Goal: Transaction & Acquisition: Purchase product/service

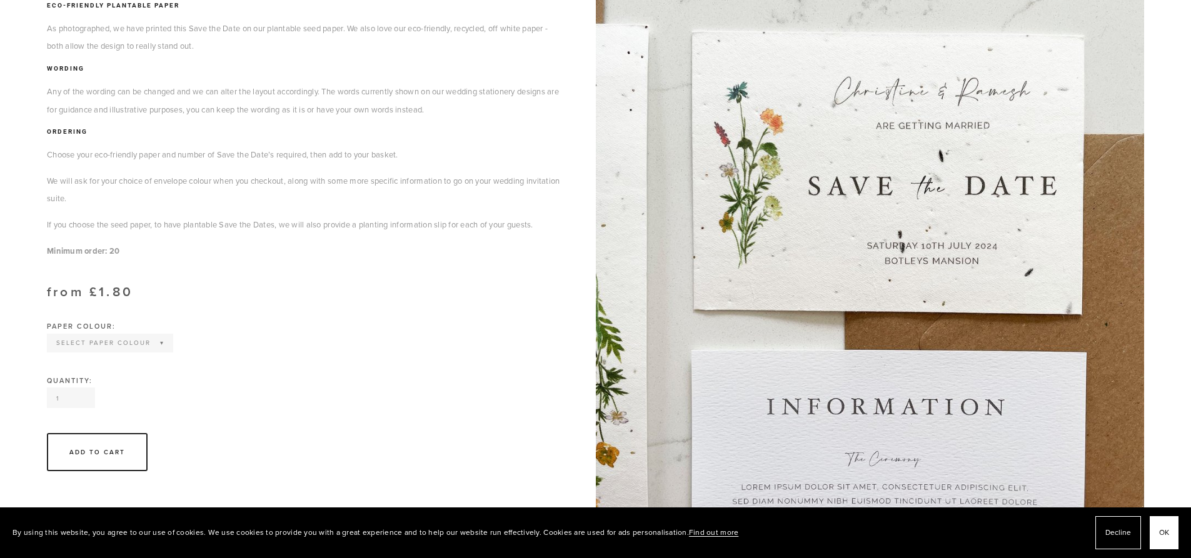
scroll to position [250, 0]
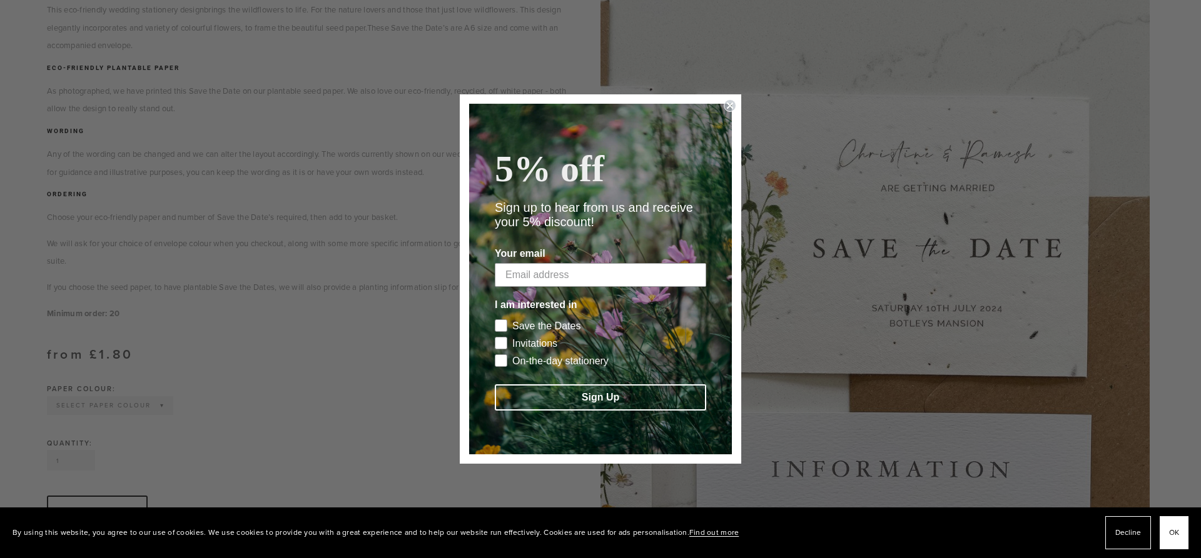
click at [726, 100] on circle "Close dialog" at bounding box center [730, 106] width 12 height 12
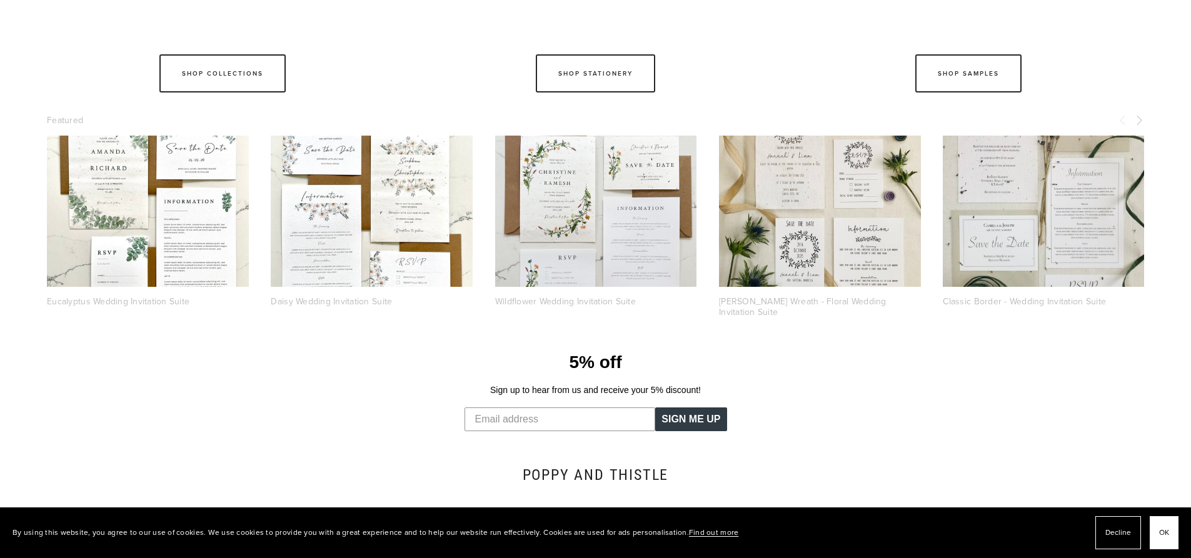
scroll to position [1126, 0]
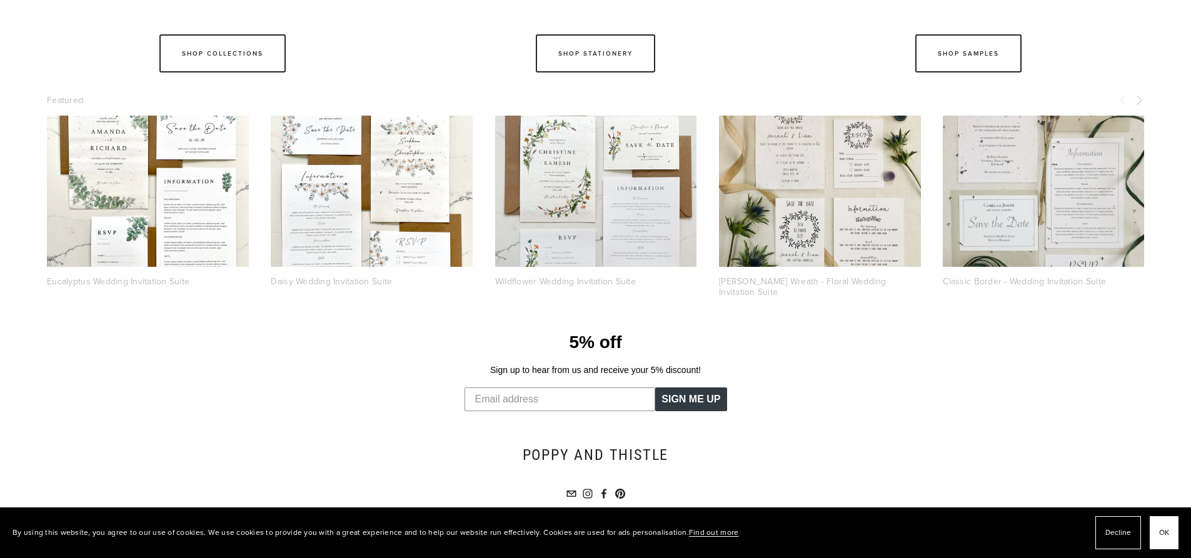
click at [545, 278] on link "Wildflower Wedding Invitation Suite" at bounding box center [565, 281] width 141 height 13
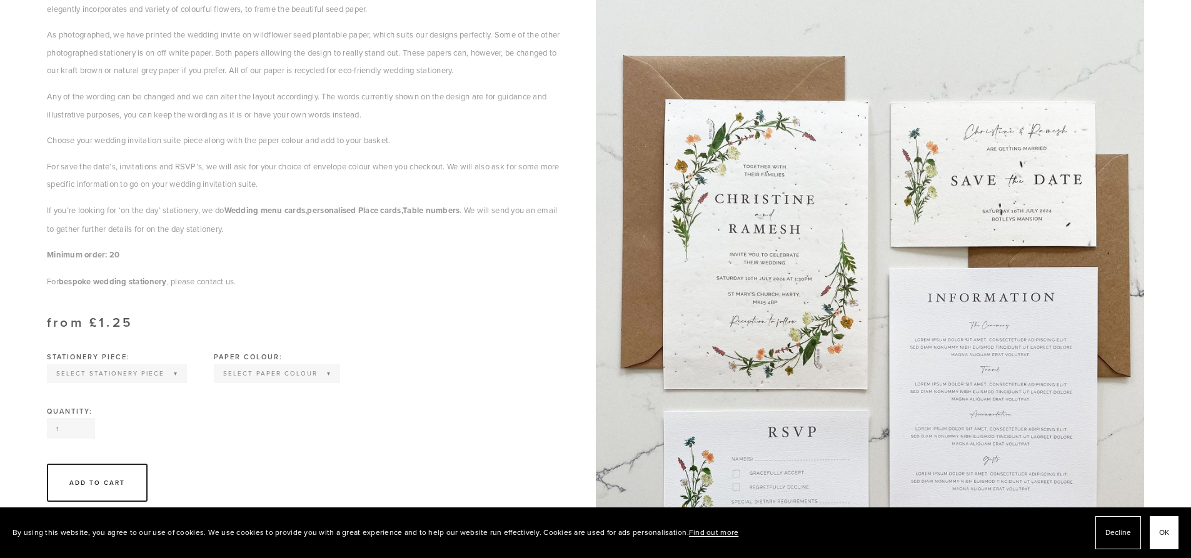
scroll to position [250, 0]
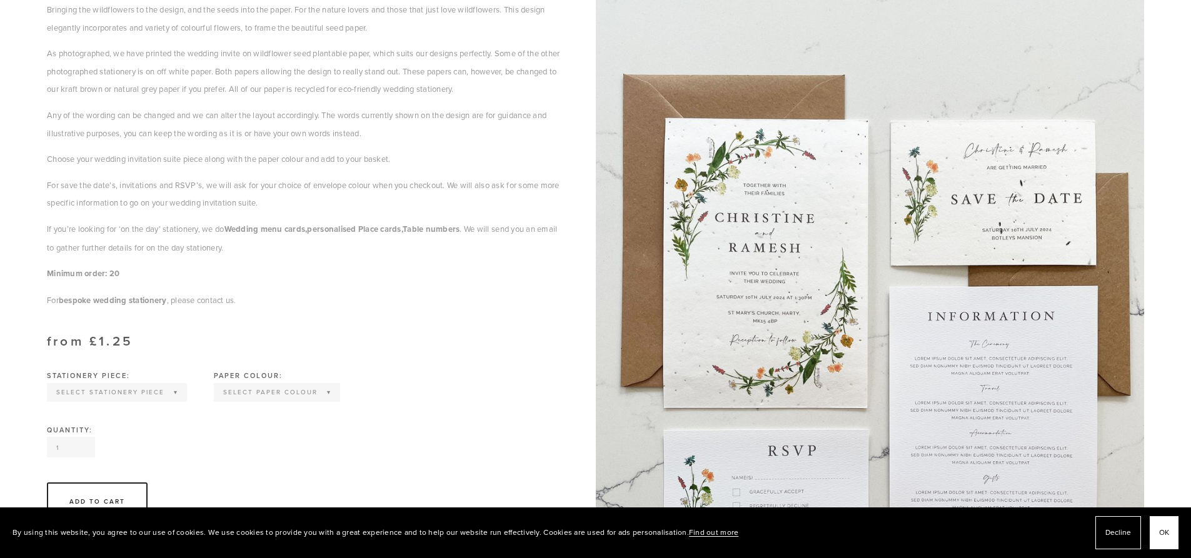
click at [169, 397] on select "Select Stationery piece Invitation Save the Date RSVP Information Order of Serv…" at bounding box center [117, 393] width 138 height 16
select select "Save the Date"
click at [48, 385] on select "Select Stationery piece Invitation Save the Date RSVP Information Order of Serv…" at bounding box center [117, 393] width 138 height 16
click at [228, 390] on select "Select Paper colour Wildflower Seed paper Off white Kraft Brown Natural Grey" at bounding box center [232, 393] width 124 height 16
select select "Wildflower Seed paper"
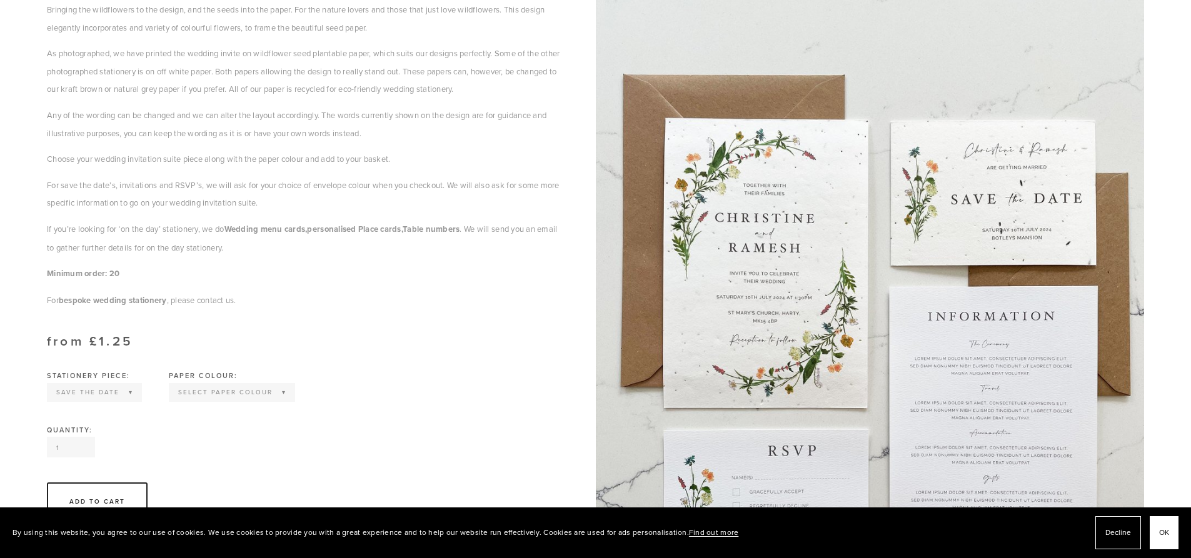
click at [170, 385] on select "Select Paper colour Wildflower Seed paper Off white Kraft Brown Natural Grey" at bounding box center [232, 393] width 124 height 16
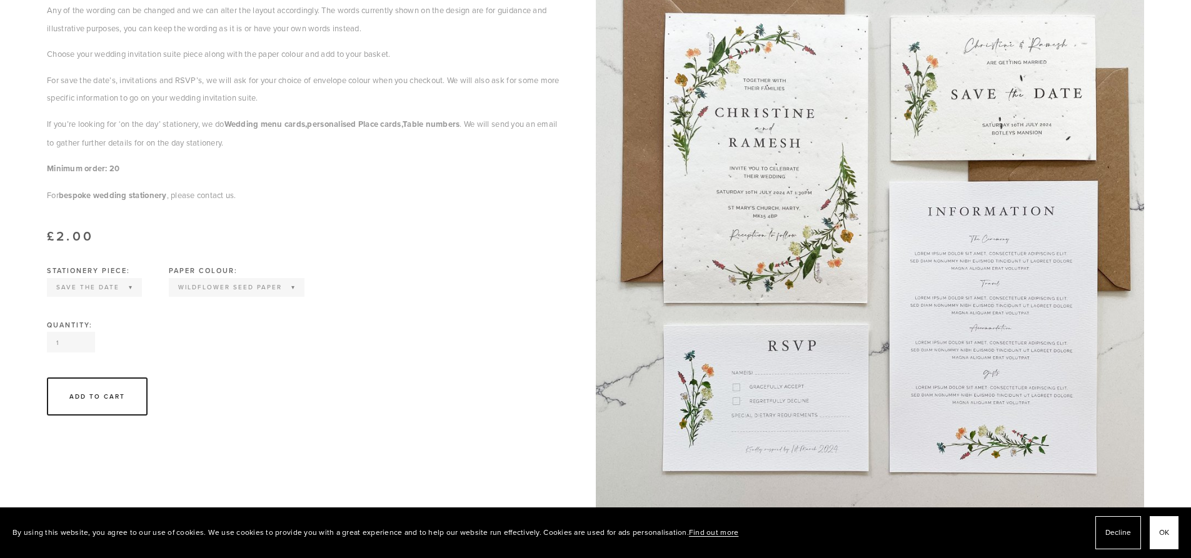
scroll to position [375, 0]
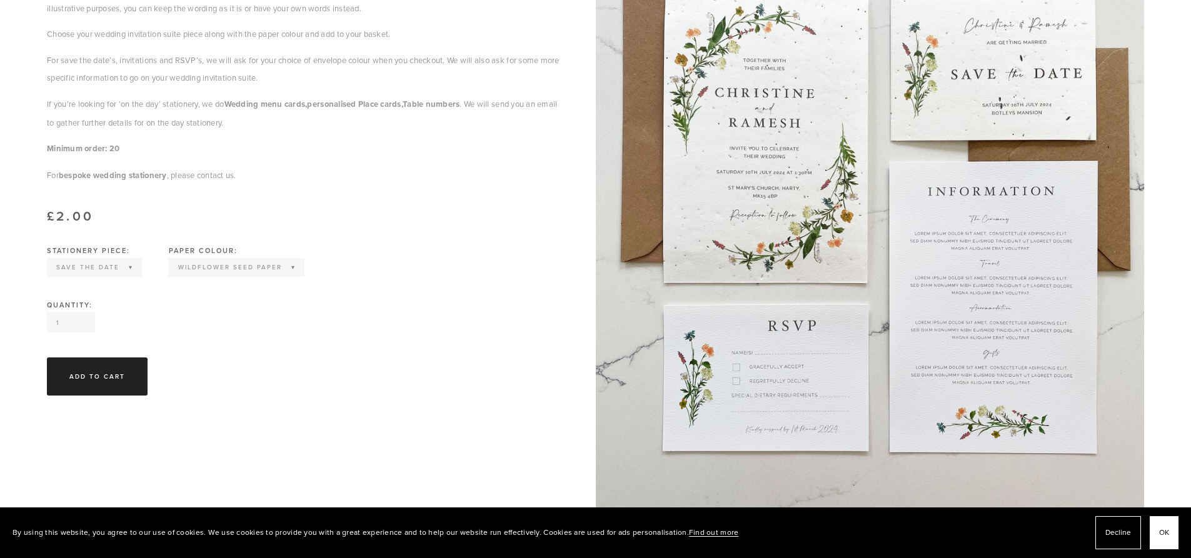
click at [95, 380] on div "Add To Cart" at bounding box center [97, 376] width 56 height 9
click at [121, 266] on select "Select Stationery piece Invitation Save the Date RSVP Information Order of Serv…" at bounding box center [94, 268] width 93 height 16
click at [48, 260] on select "Select Stationery piece Invitation Save the Date RSVP Information Order of Serv…" at bounding box center [94, 268] width 93 height 16
click at [88, 316] on input "1" at bounding box center [71, 322] width 48 height 21
type input "100"
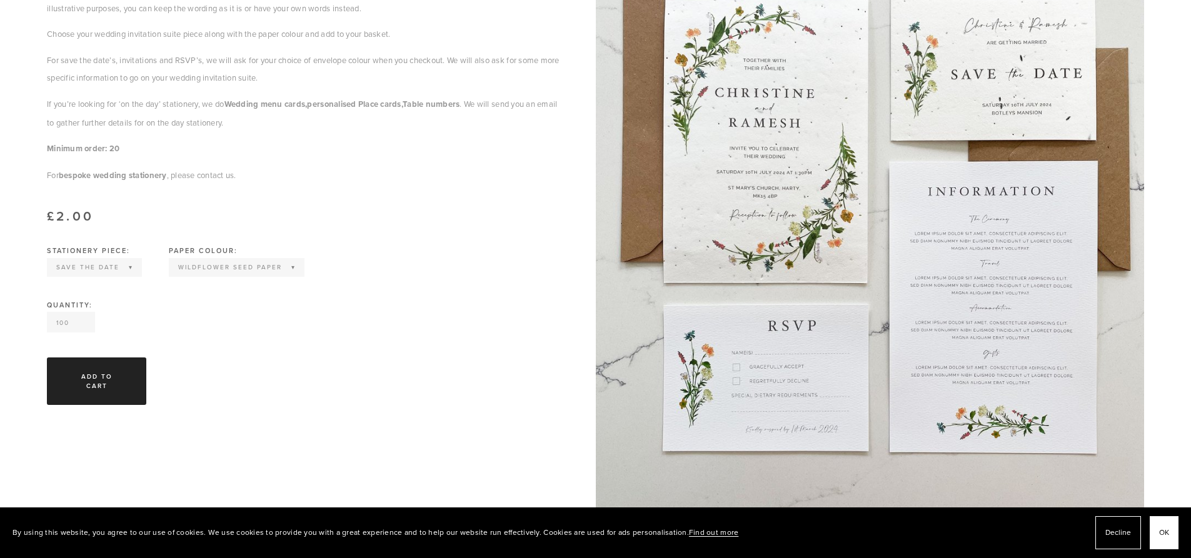
click at [126, 364] on div "Add To Cart" at bounding box center [96, 382] width 99 height 48
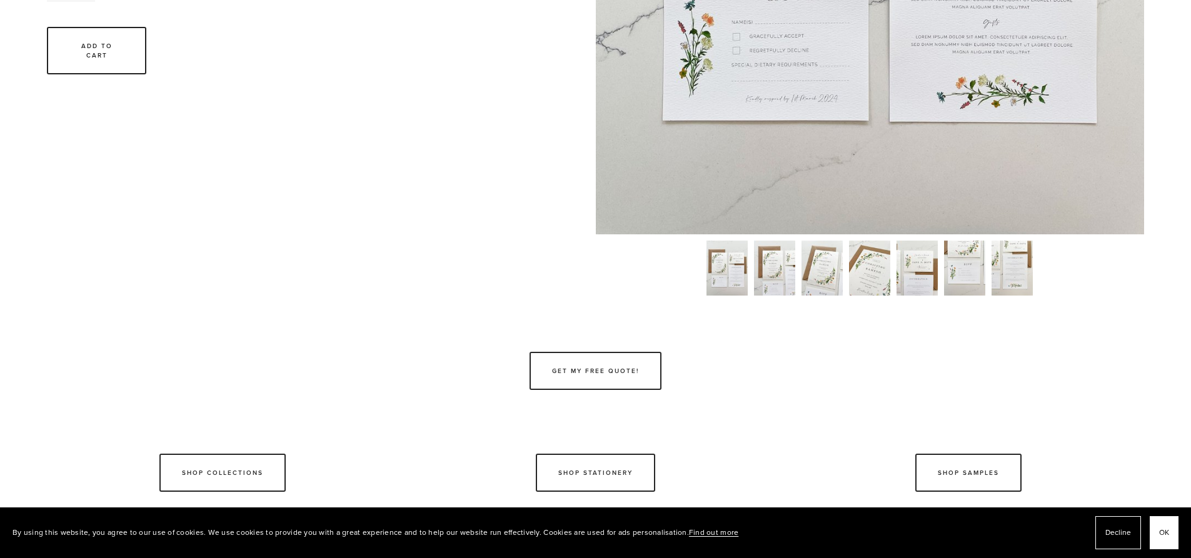
scroll to position [813, 0]
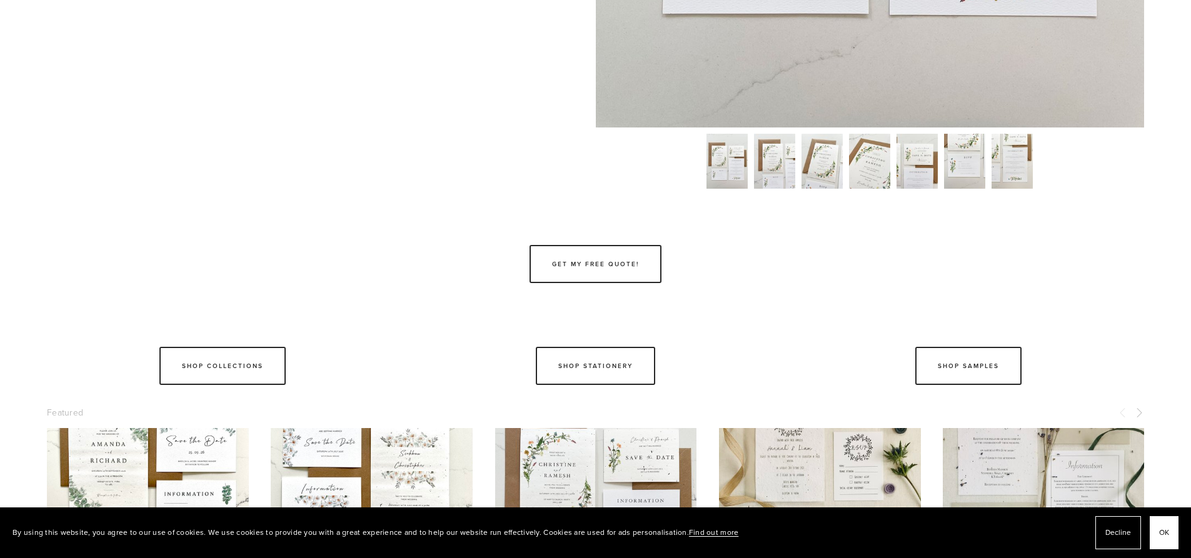
click at [726, 168] on img at bounding box center [727, 161] width 41 height 55
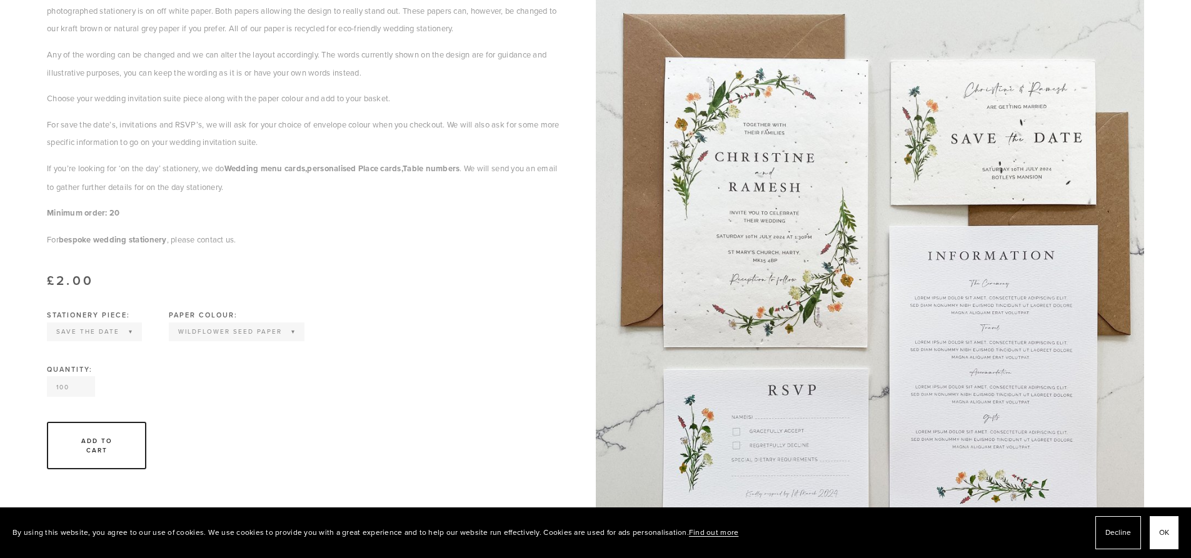
scroll to position [313, 0]
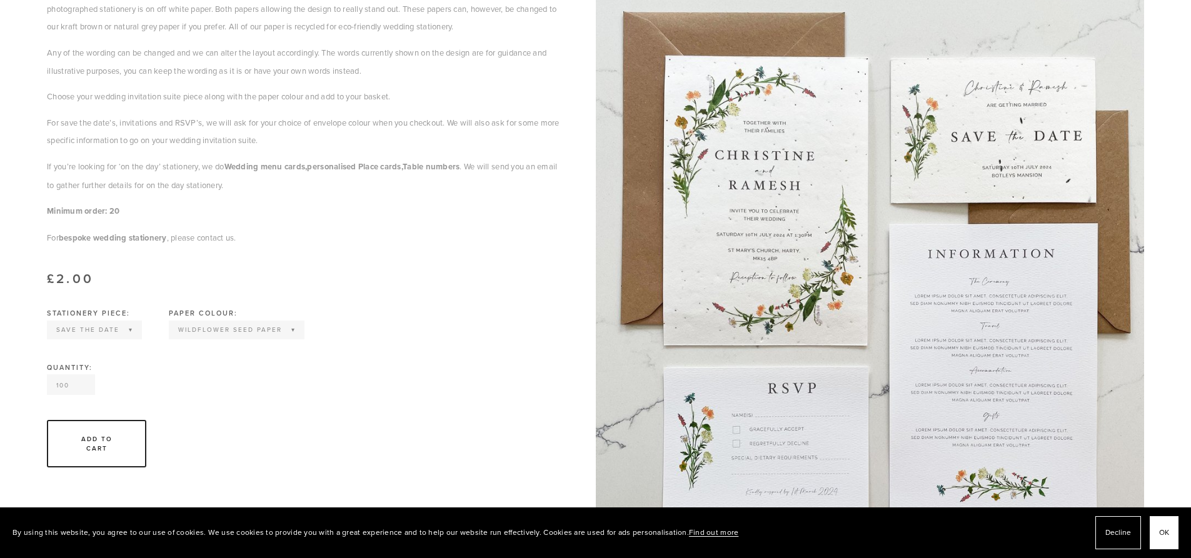
click at [129, 331] on select "Select Stationery piece Invitation Save the Date RSVP Information Order of Serv…" at bounding box center [94, 330] width 93 height 16
select select "Invitation"
click at [48, 322] on select "Select Stationery piece Invitation Save the Date RSVP Information Order of Serv…" at bounding box center [94, 330] width 93 height 16
click at [208, 327] on select "Select Paper colour Wildflower Seed paper Off white Kraft Brown Natural Grey" at bounding box center [224, 330] width 133 height 16
click at [480, 320] on div "Stationery piece: Select Stationery piece Invitation Save the Date RSVP Informa…" at bounding box center [305, 337] width 543 height 54
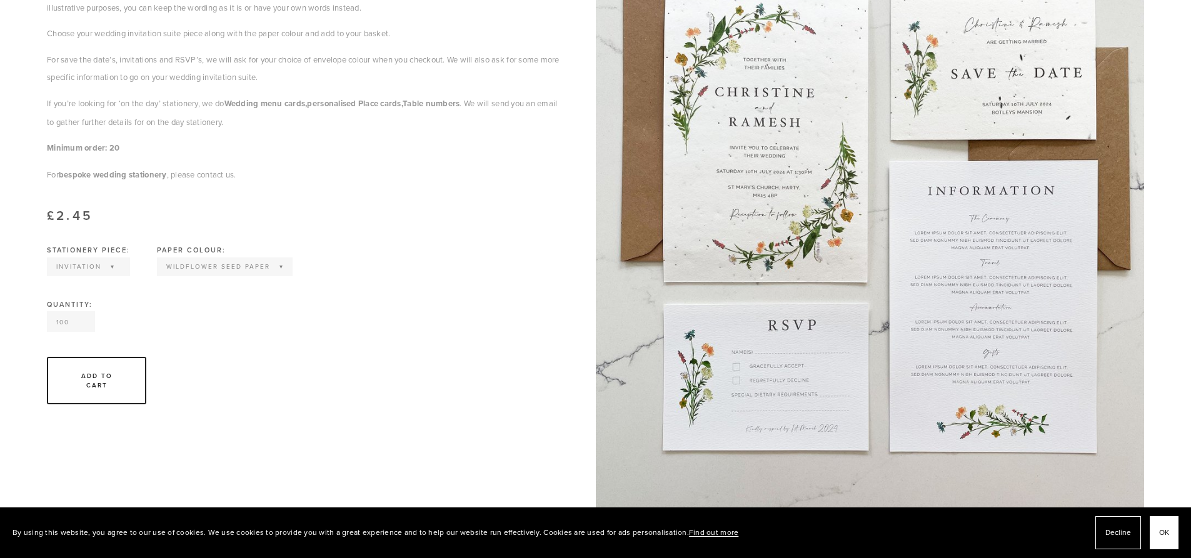
scroll to position [375, 0]
click at [99, 269] on select "Select Stationery piece Invitation Save the Date RSVP Information Order of Serv…" at bounding box center [88, 268] width 81 height 16
